Goal: Information Seeking & Learning: Learn about a topic

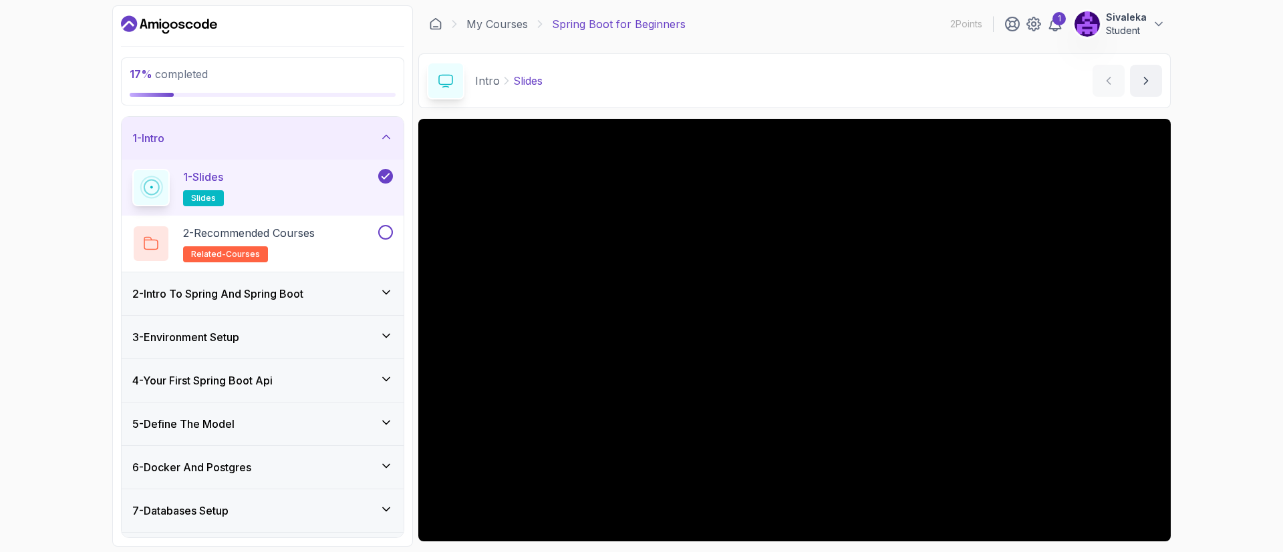
click at [366, 289] on div "2 - Intro To Spring And Spring Boot" at bounding box center [262, 294] width 261 height 16
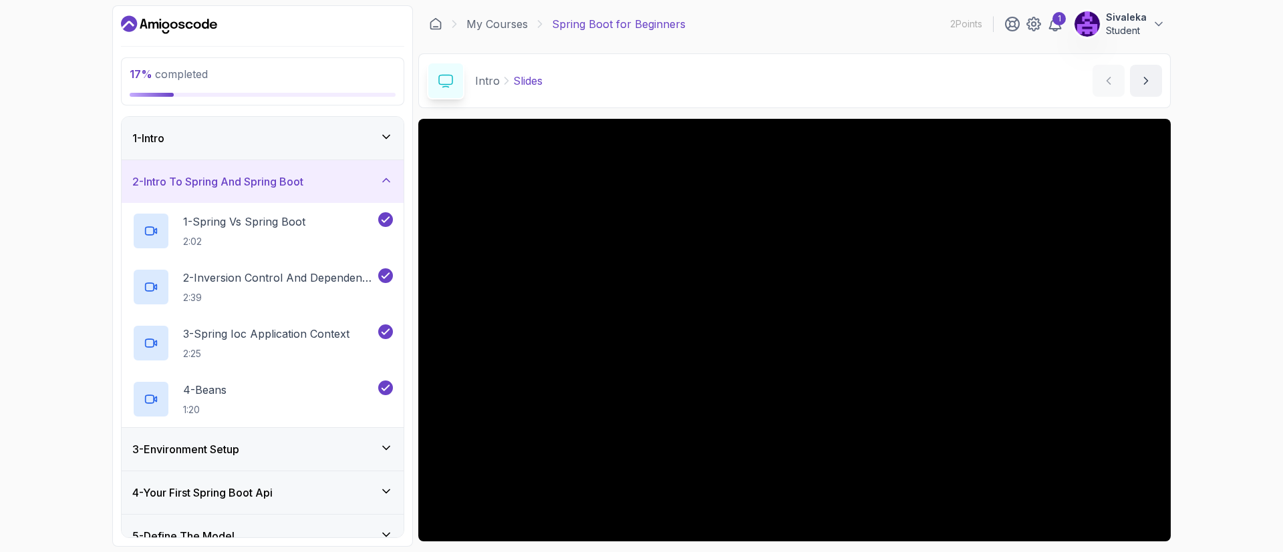
click at [281, 444] on div "3 - Environment Setup" at bounding box center [262, 450] width 261 height 16
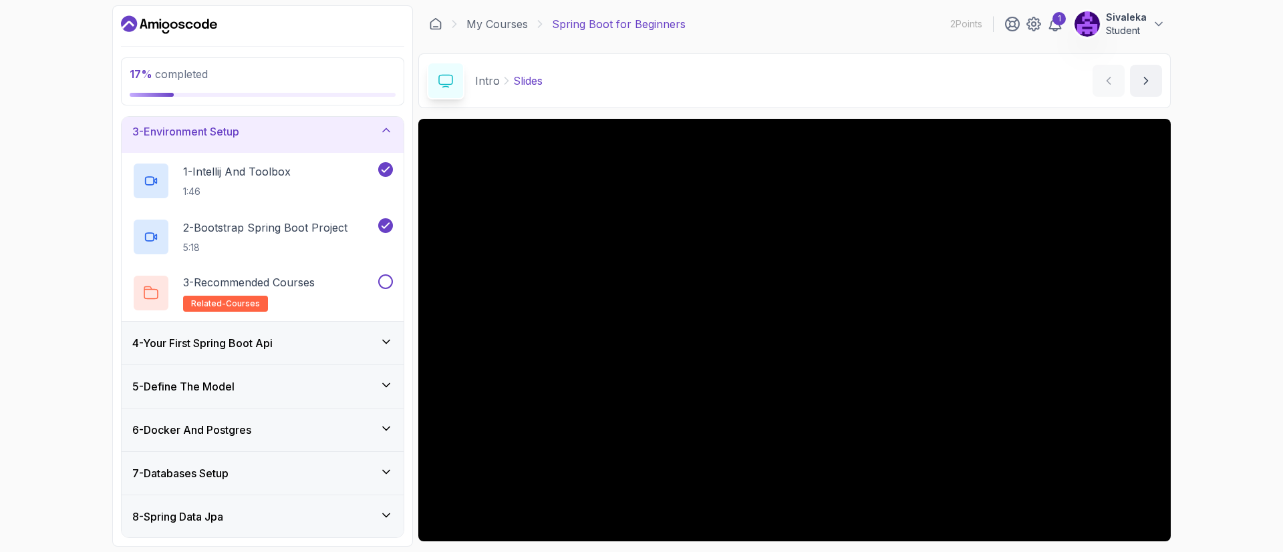
scroll to position [94, 0]
click at [386, 282] on button at bounding box center [385, 281] width 15 height 15
click at [367, 343] on div "4 - Your First Spring Boot Api" at bounding box center [262, 343] width 261 height 16
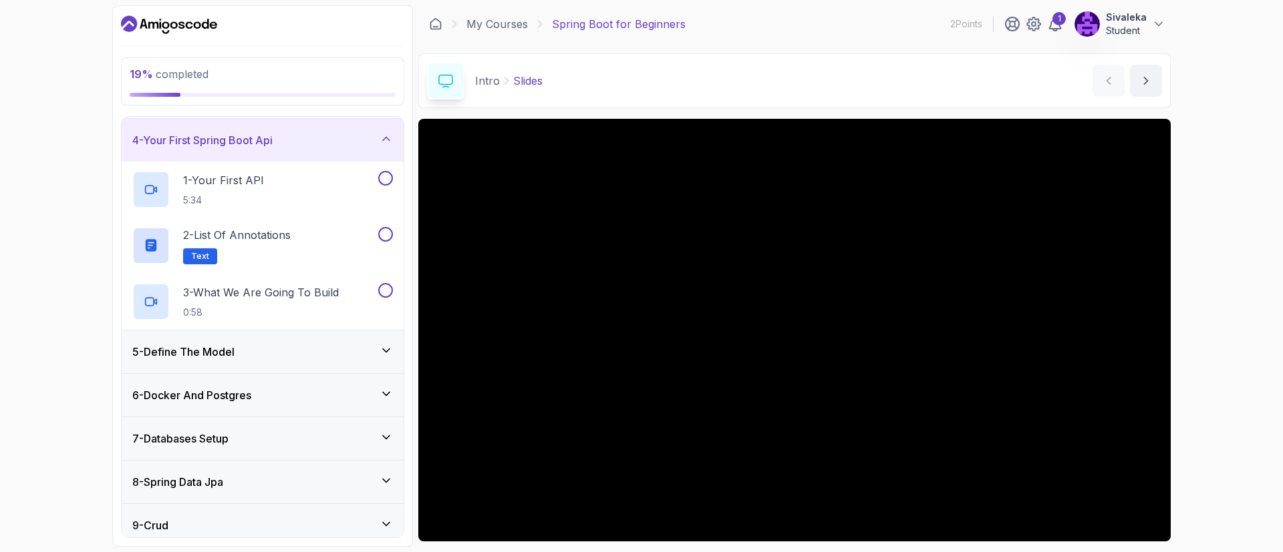
scroll to position [130, 0]
click at [315, 182] on div "1 - Your First API 5:34" at bounding box center [253, 188] width 243 height 37
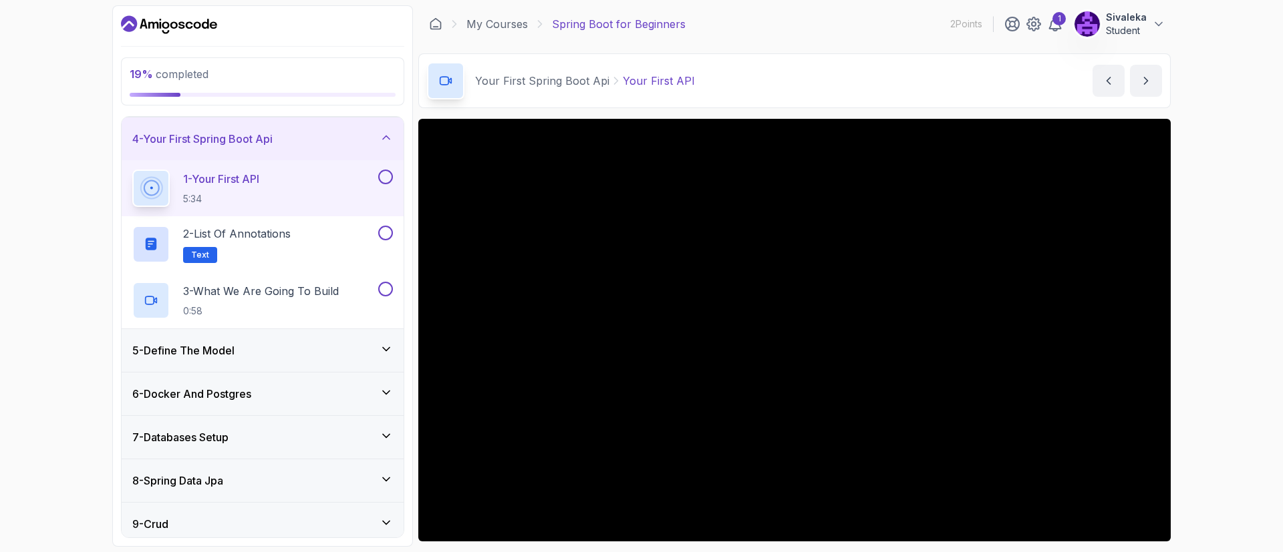
scroll to position [268, 0]
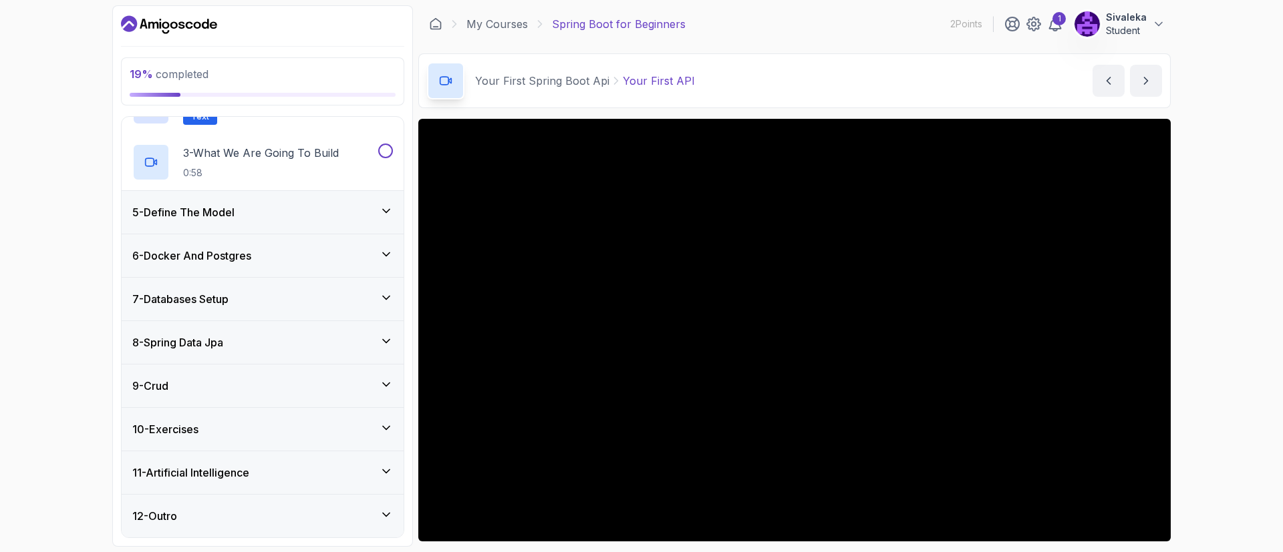
click at [393, 345] on div "8 - Spring Data Jpa" at bounding box center [263, 342] width 282 height 43
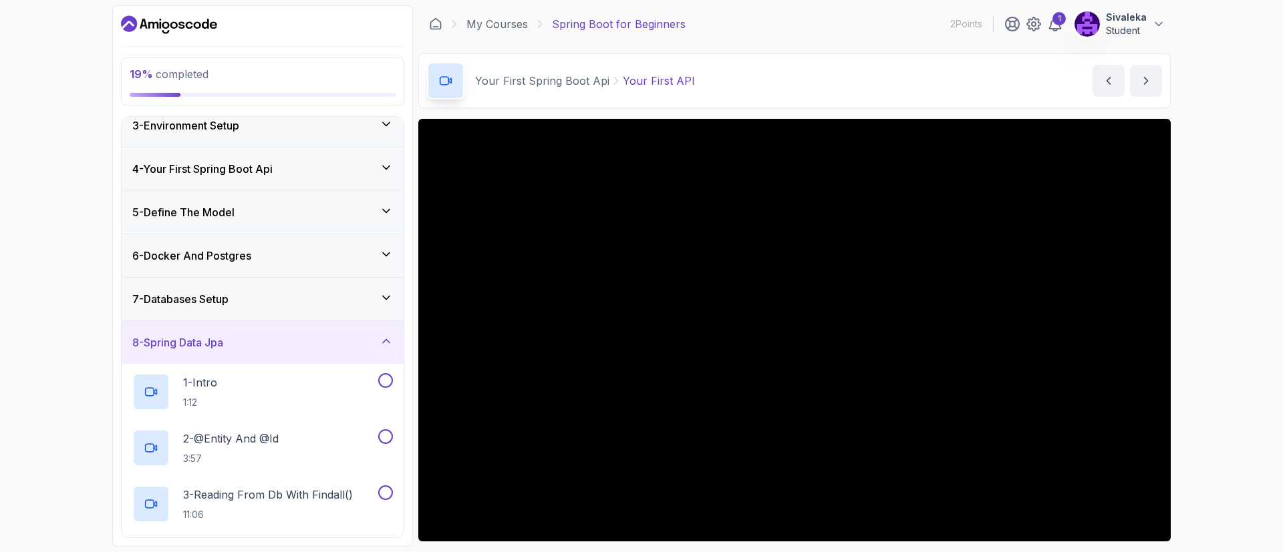
scroll to position [0, 0]
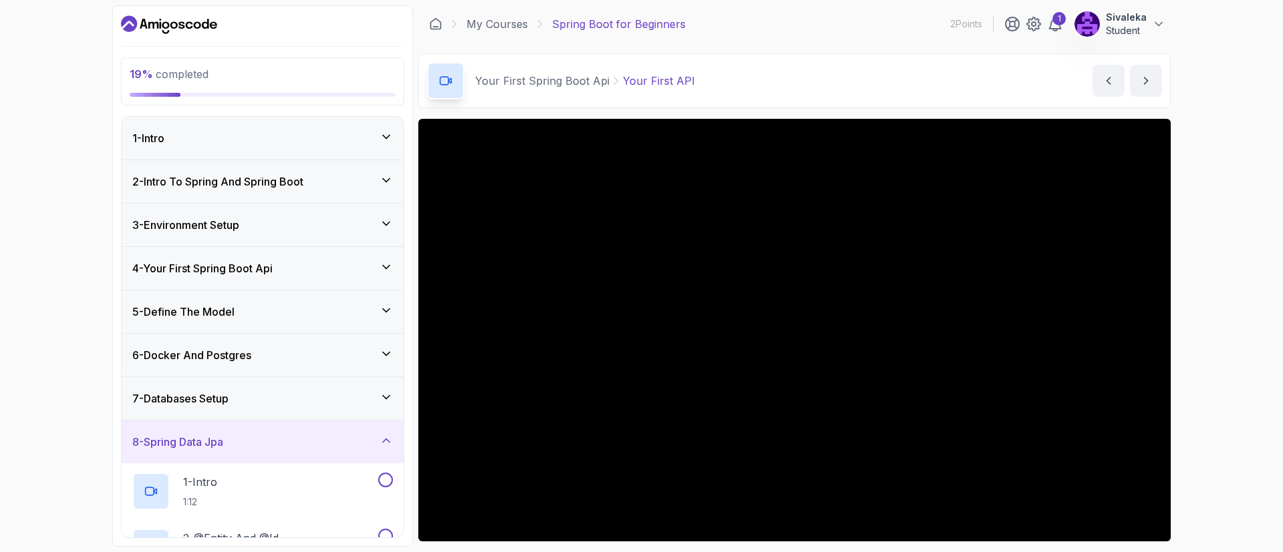
click at [384, 225] on icon at bounding box center [385, 223] width 13 height 13
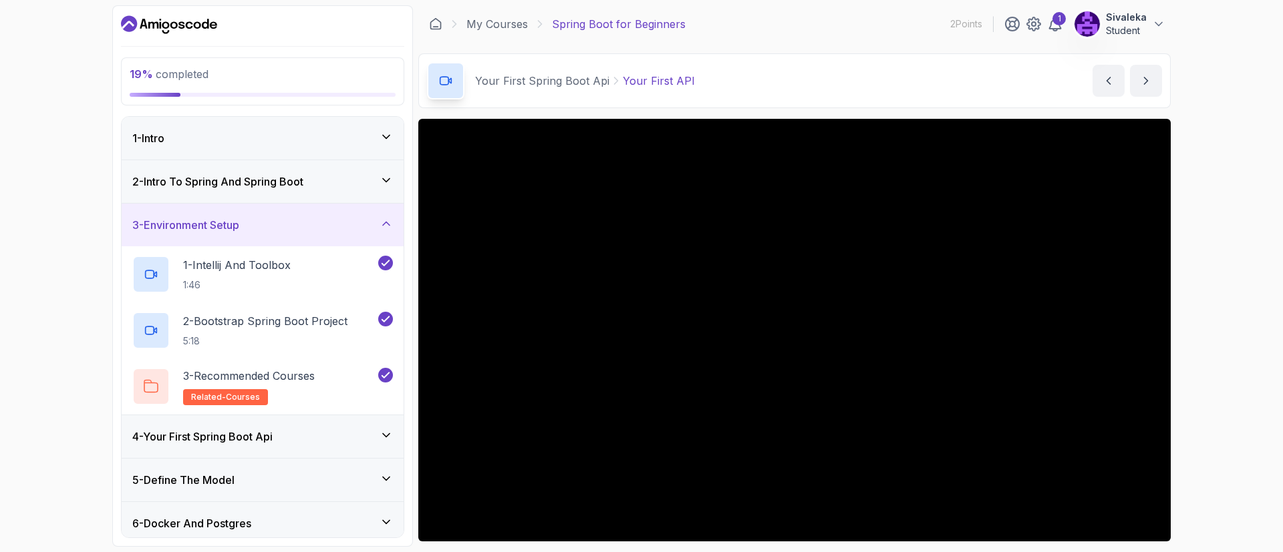
click at [387, 432] on icon at bounding box center [385, 435] width 13 height 13
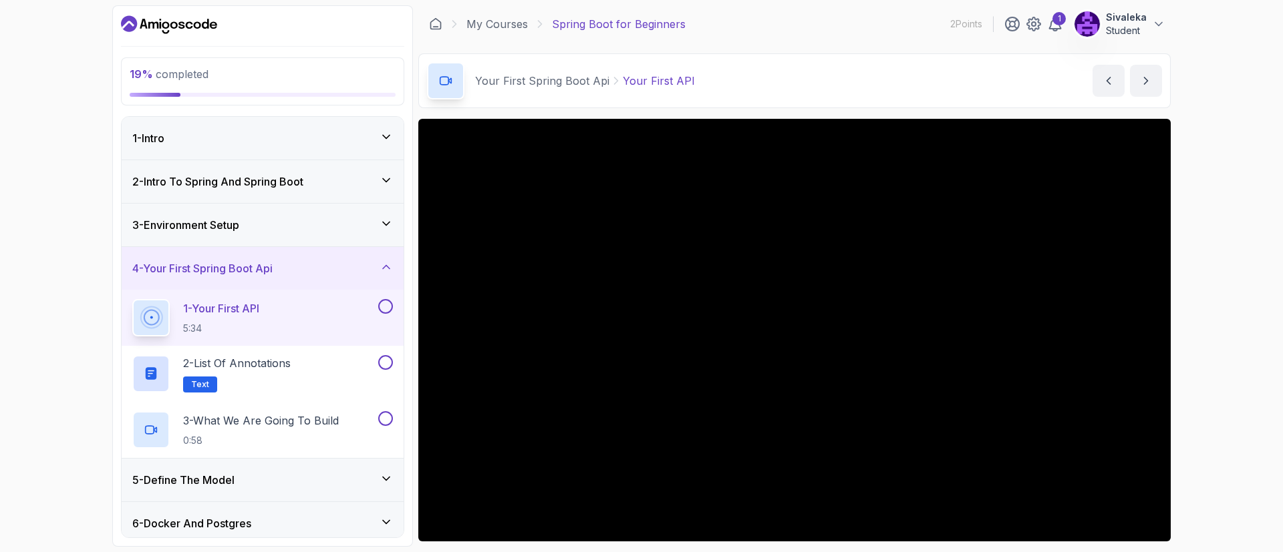
click at [122, 247] on button "4 - Your First Spring Boot Api" at bounding box center [263, 268] width 282 height 43
